Goal: Contribute content: Add original content to the website for others to see

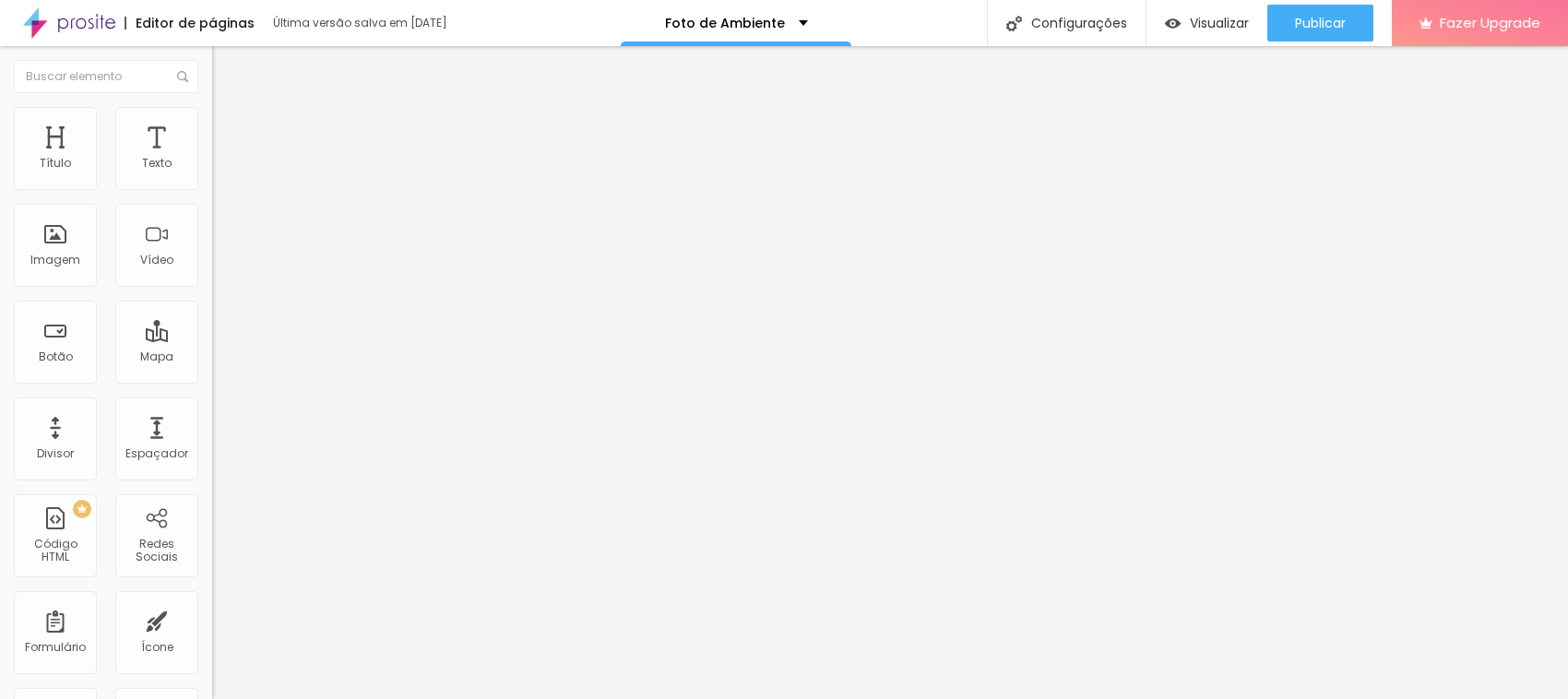
click at [212, 401] on div "Editar Texto Estilo Avançado 16 Tamanho do texto 0 Espaço entre letras 1.3 Altu…" at bounding box center [318, 372] width 212 height 653
click at [212, 473] on div "Editar Texto Estilo Avançado 16 Tamanho do texto 0 Espaço entre letras 1.3 Altu…" at bounding box center [318, 372] width 212 height 653
click at [212, 158] on span "Trocar imagem" at bounding box center [262, 151] width 100 height 16
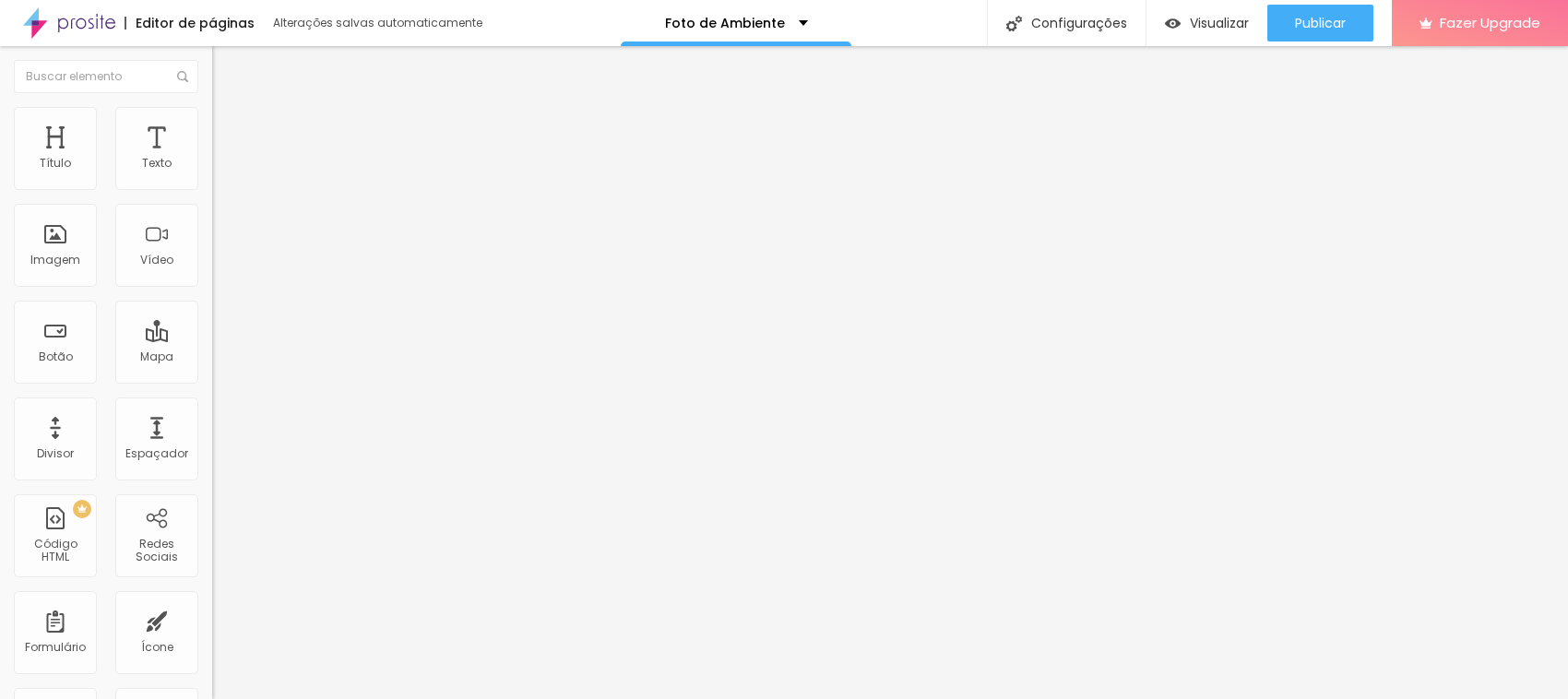
click at [212, 118] on img at bounding box center [221, 116] width 17 height 17
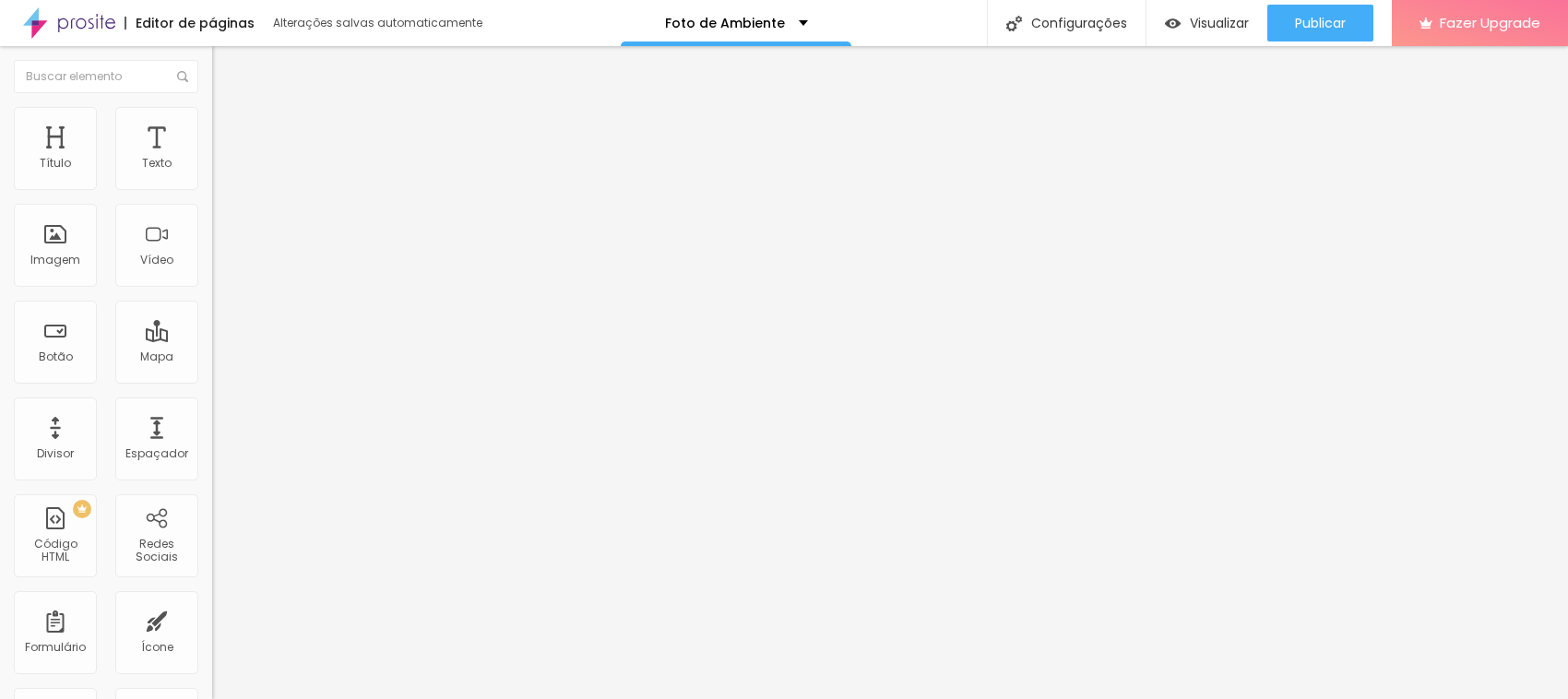
click at [228, 130] on span "Avançado" at bounding box center [259, 137] width 61 height 16
click at [48, 269] on div "Imagem" at bounding box center [56, 245] width 83 height 83
click at [228, 109] on span "Estilo" at bounding box center [243, 100] width 28 height 16
click at [228, 126] on span "Avançado" at bounding box center [259, 119] width 61 height 16
click at [212, 158] on span "Trocar imagem" at bounding box center [262, 151] width 100 height 16
